Goal: Information Seeking & Learning: Check status

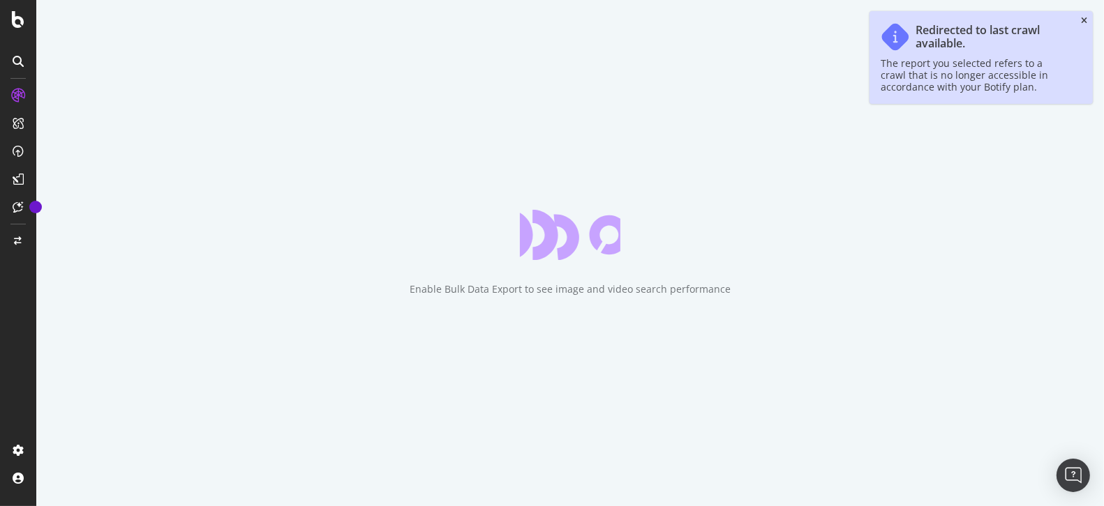
click at [1083, 22] on icon "close toast" at bounding box center [1084, 21] width 6 height 8
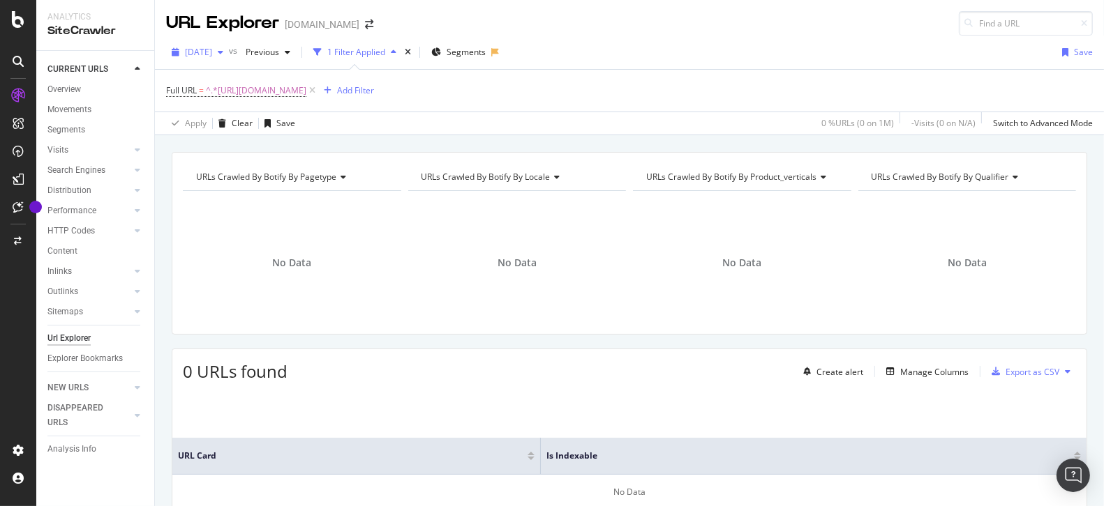
click at [223, 57] on div "[DATE]" at bounding box center [197, 52] width 63 height 21
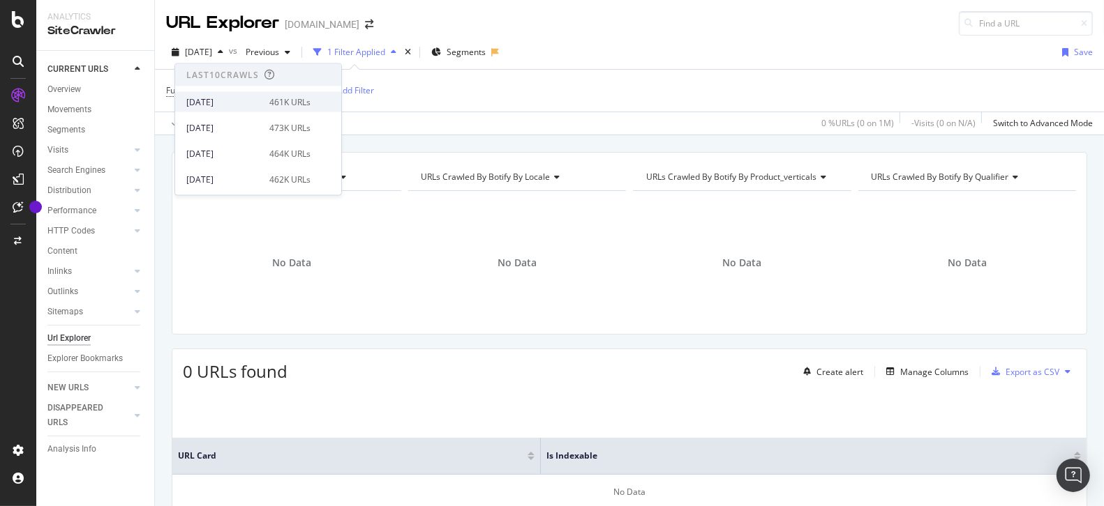
click at [264, 98] on div "[DATE] 461K URLs" at bounding box center [248, 102] width 124 height 13
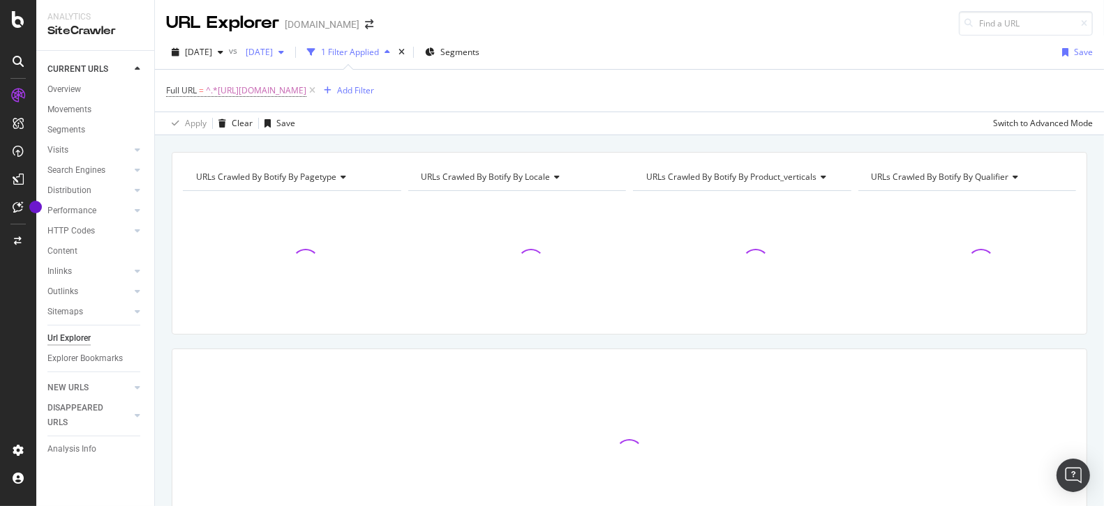
click at [273, 53] on span "2025 Jun. 29th" at bounding box center [256, 52] width 33 height 12
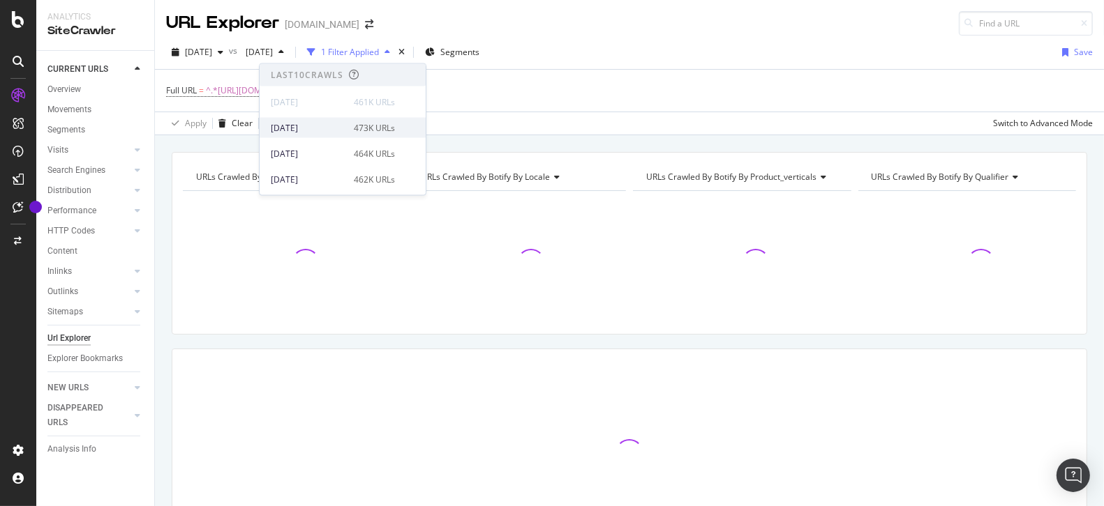
click at [332, 118] on div "2025 Sep. 14th 473K URLs" at bounding box center [342, 128] width 166 height 20
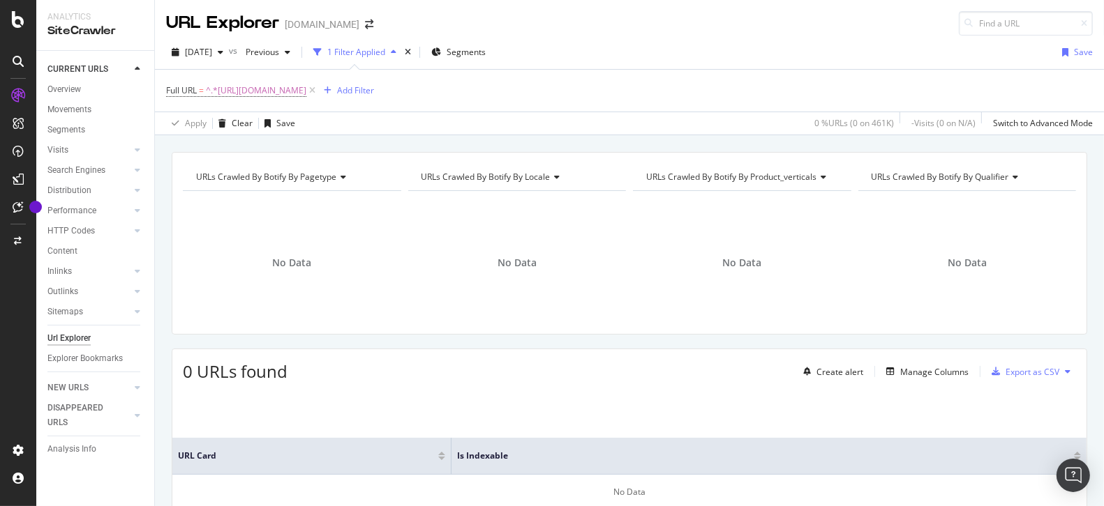
click at [720, 46] on div "2025 Sep. 21st vs Previous 1 Filter Applied Segments Save" at bounding box center [629, 55] width 949 height 28
click at [306, 97] on span "^.*[URL][DOMAIN_NAME]" at bounding box center [256, 91] width 100 height 20
click at [221, 115] on div "Contains" at bounding box center [254, 122] width 153 height 22
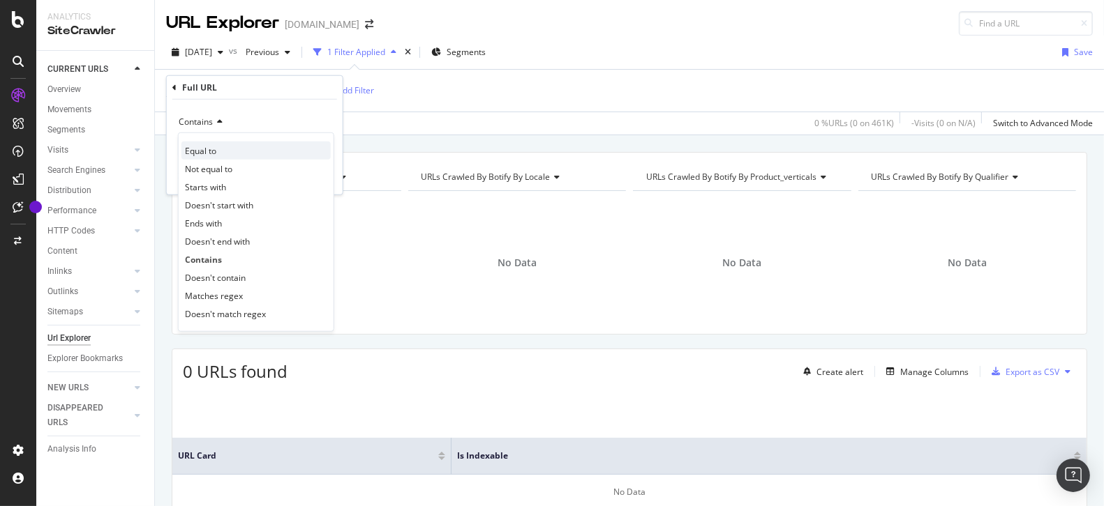
click at [222, 156] on div "Equal to" at bounding box center [255, 151] width 149 height 18
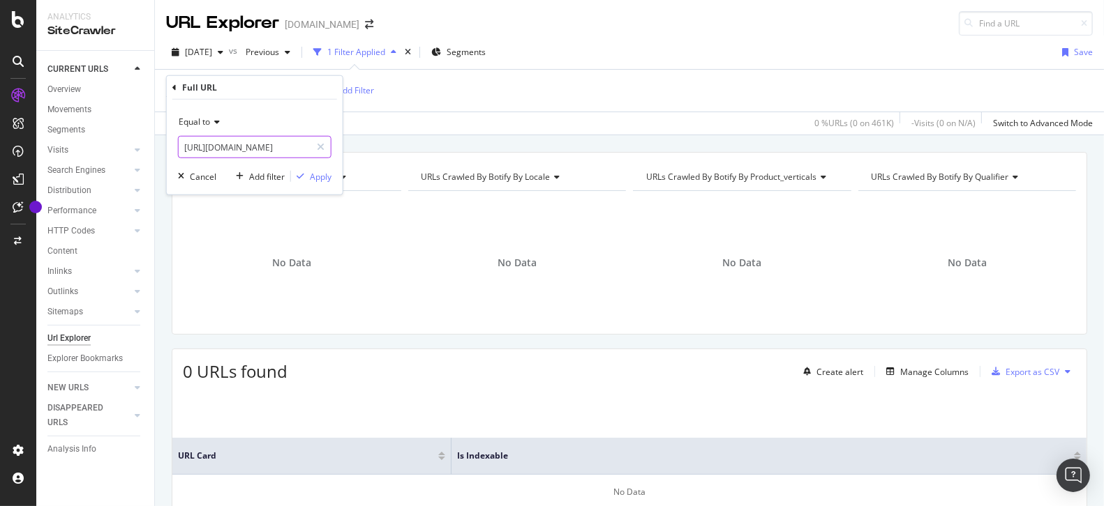
click at [241, 144] on input "https://www.canva.com/online-whiteboard/pestle-analysis/" at bounding box center [245, 147] width 132 height 22
click at [314, 172] on div "Apply" at bounding box center [321, 176] width 22 height 12
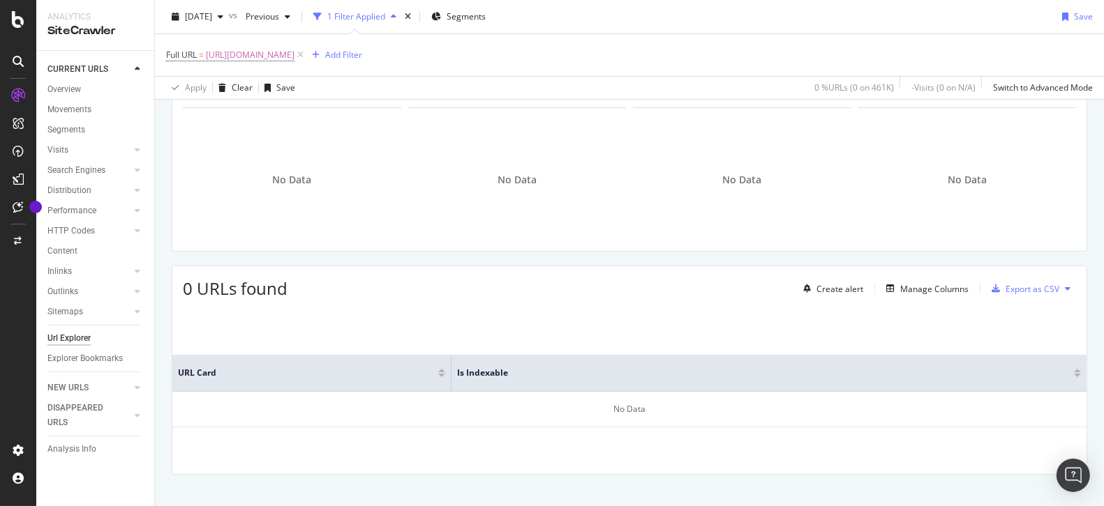
scroll to position [63, 0]
